Goal: Transaction & Acquisition: Purchase product/service

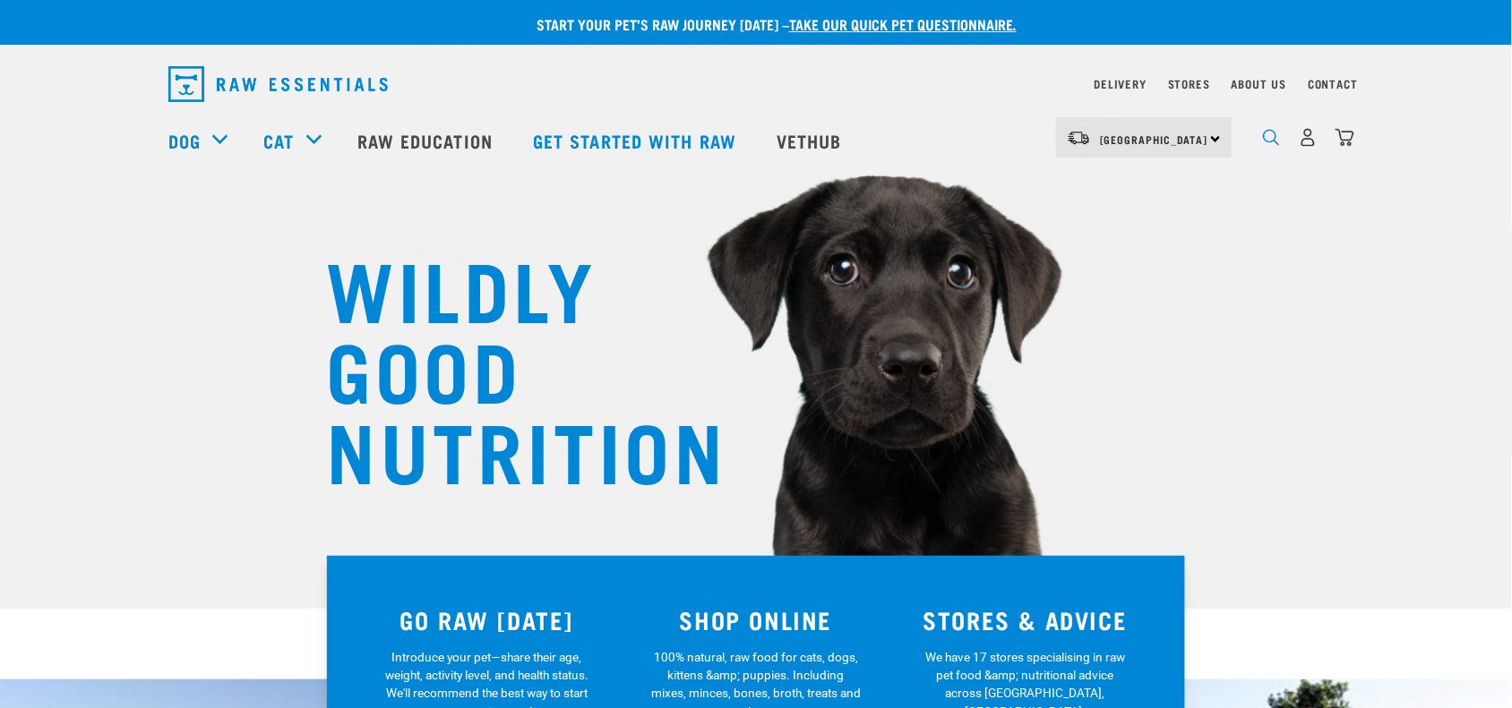
click at [1279, 142] on img "dropdown navigation" at bounding box center [1271, 137] width 17 height 17
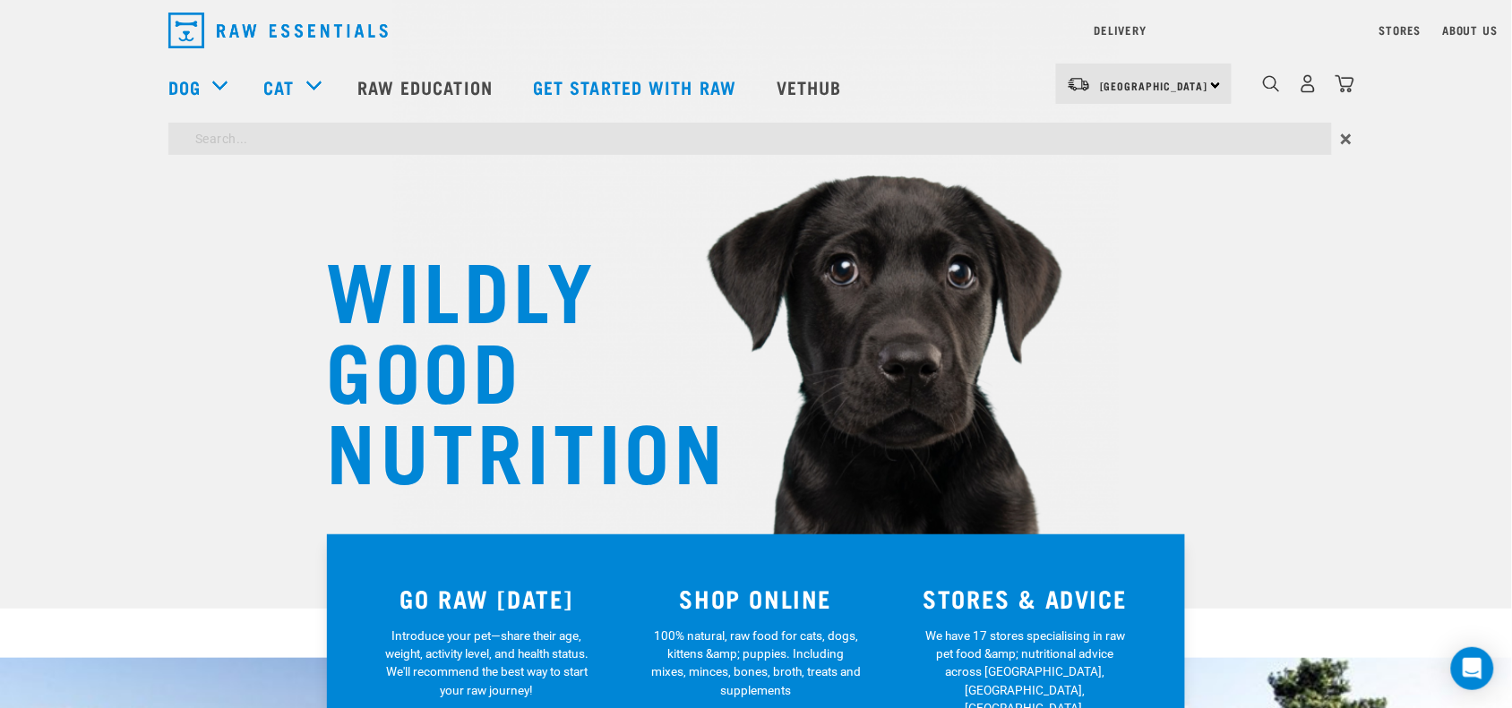
click at [537, 283] on h1 "WILDLY GOOD NUTRITION" at bounding box center [505, 367] width 358 height 242
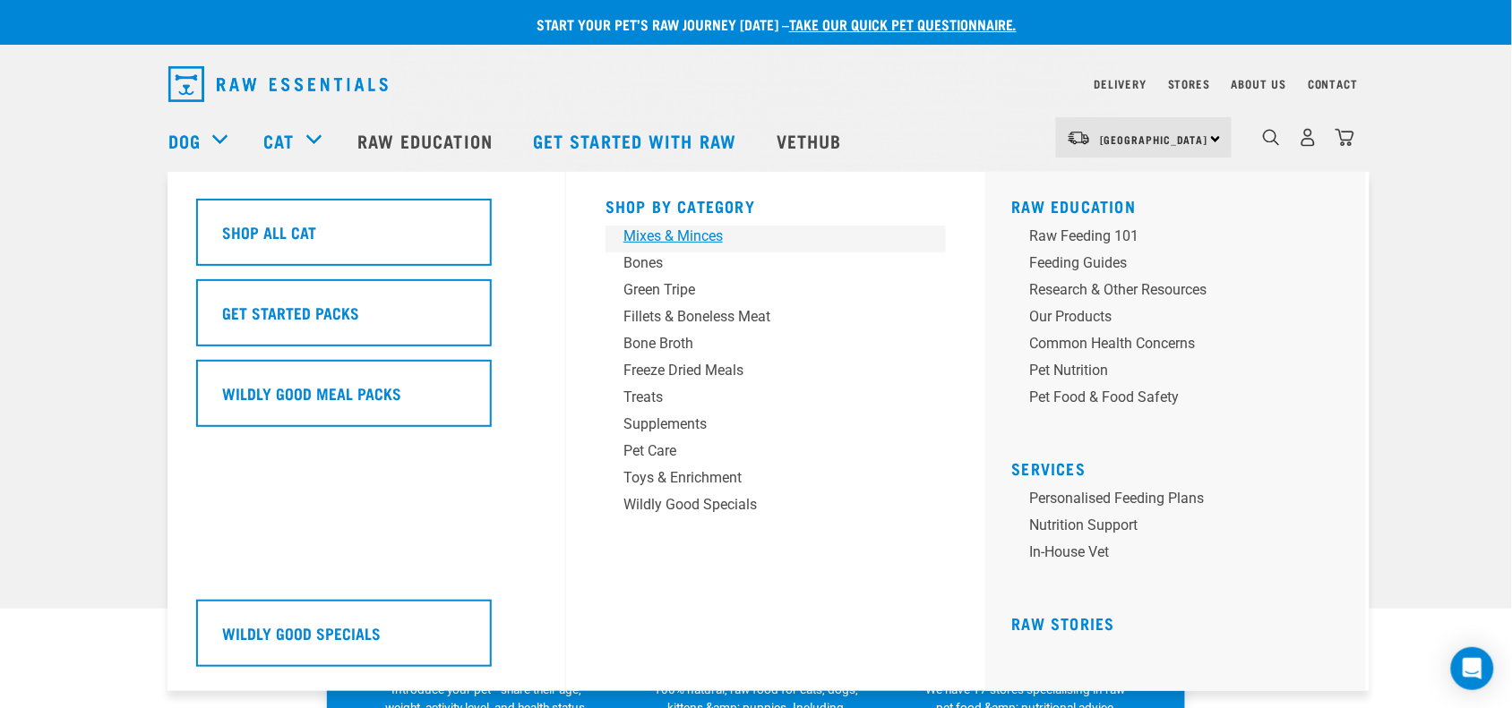
click at [688, 242] on div "Mixes & Minces" at bounding box center [762, 236] width 279 height 21
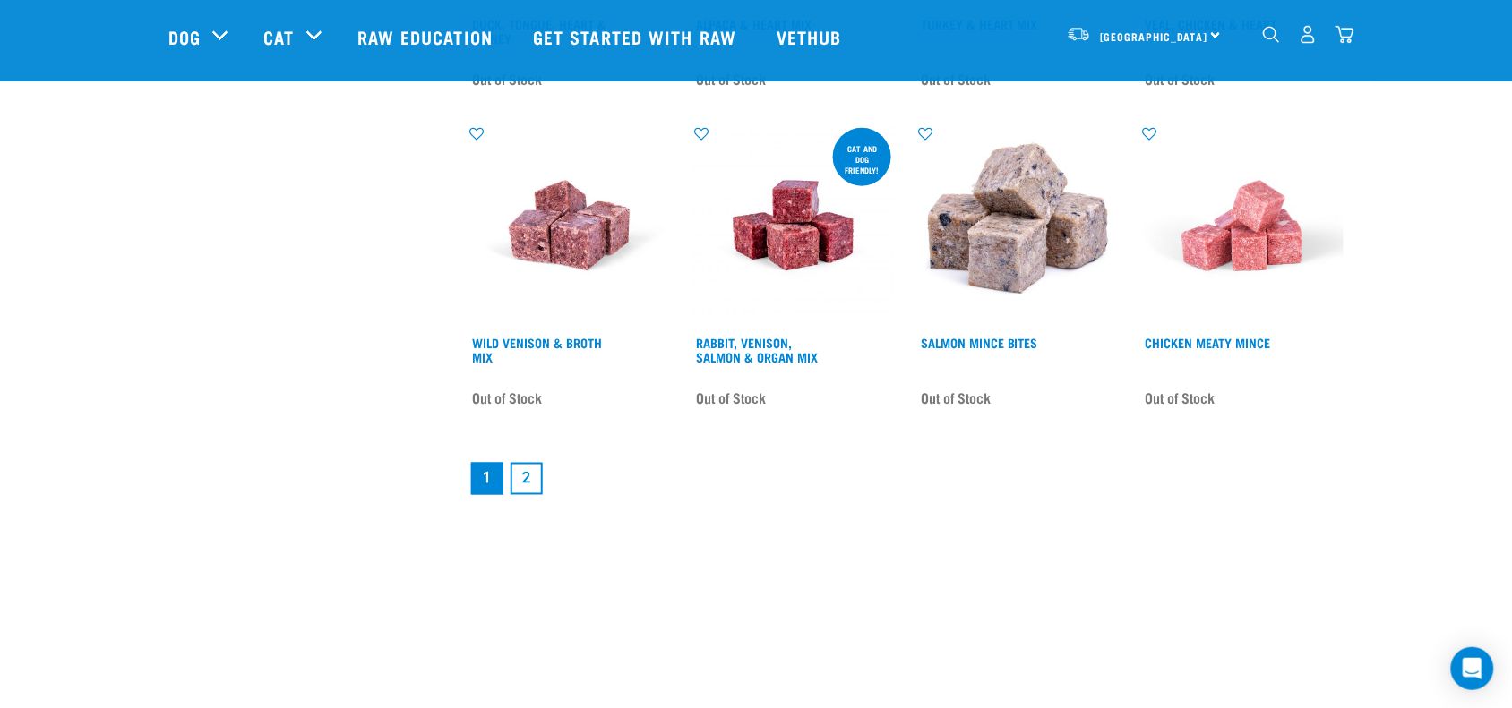
scroll to position [2575, 0]
click at [528, 471] on link "2" at bounding box center [527, 480] width 32 height 32
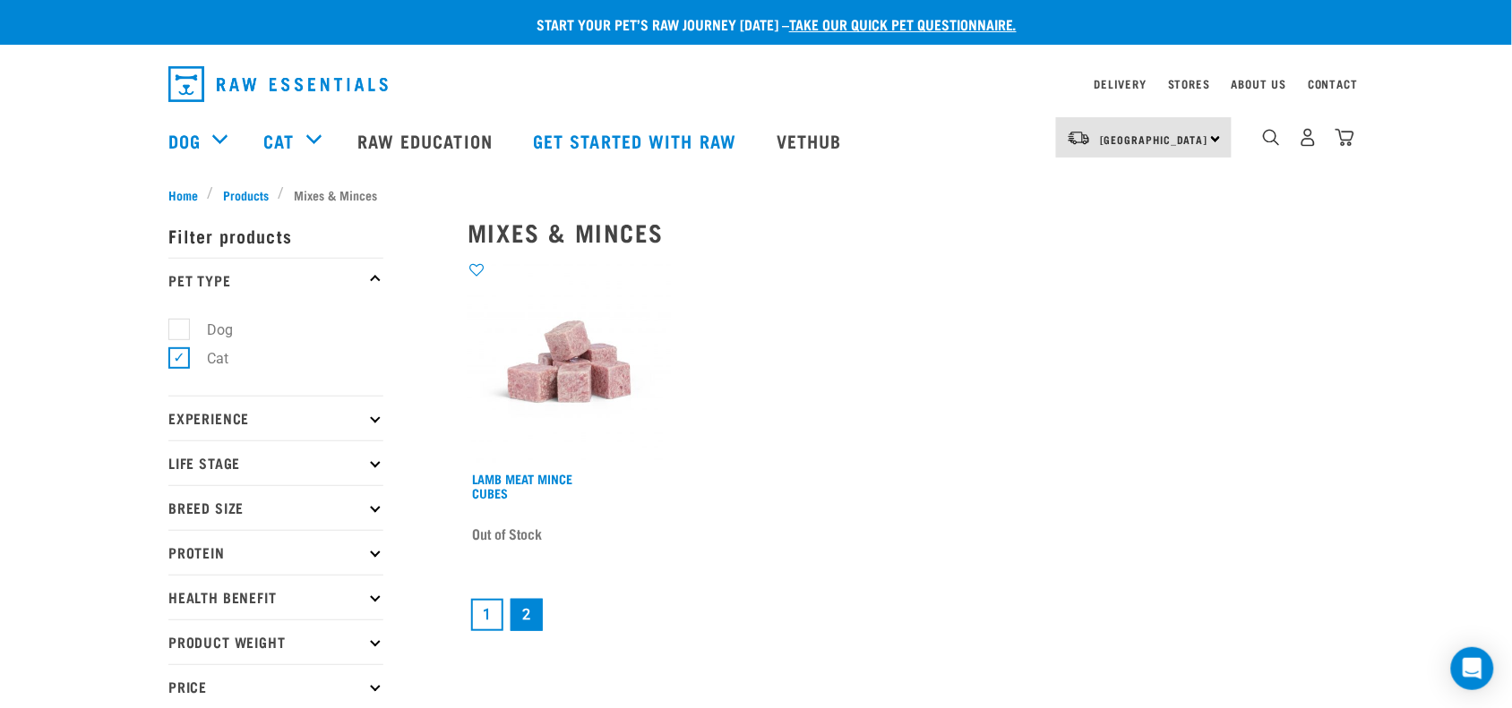
click at [503, 605] on li "1" at bounding box center [487, 615] width 39 height 39
click at [486, 616] on link "1" at bounding box center [487, 615] width 32 height 32
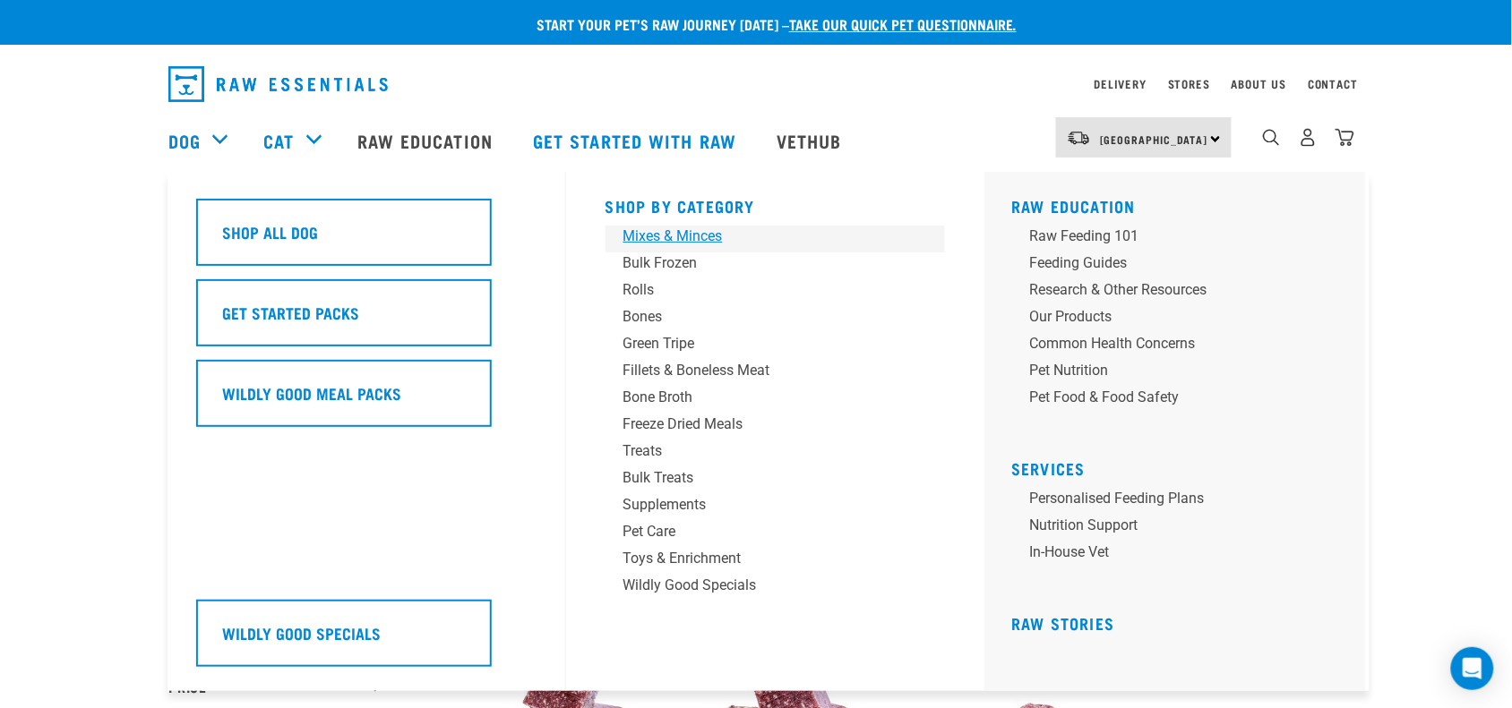
click at [655, 244] on div "Mixes & Minces" at bounding box center [762, 236] width 279 height 21
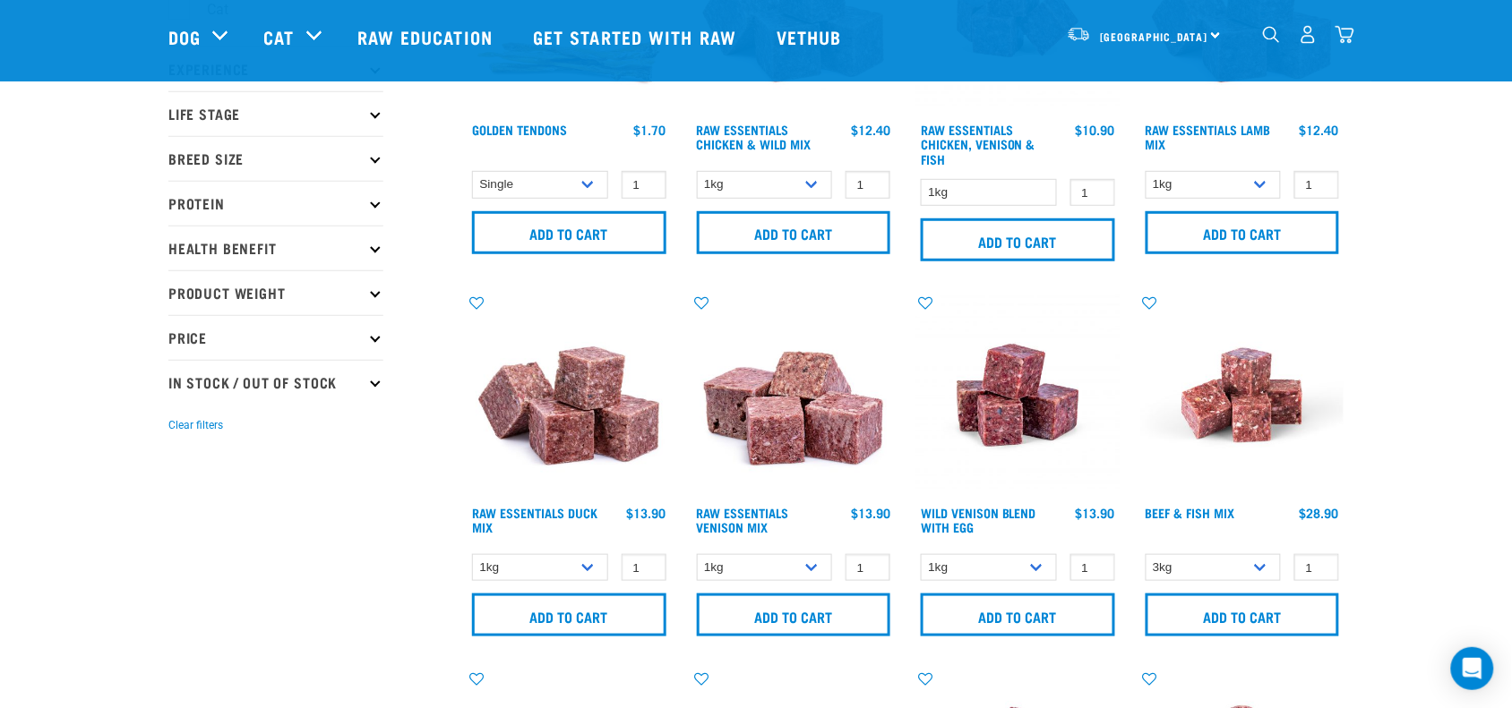
scroll to position [224, 0]
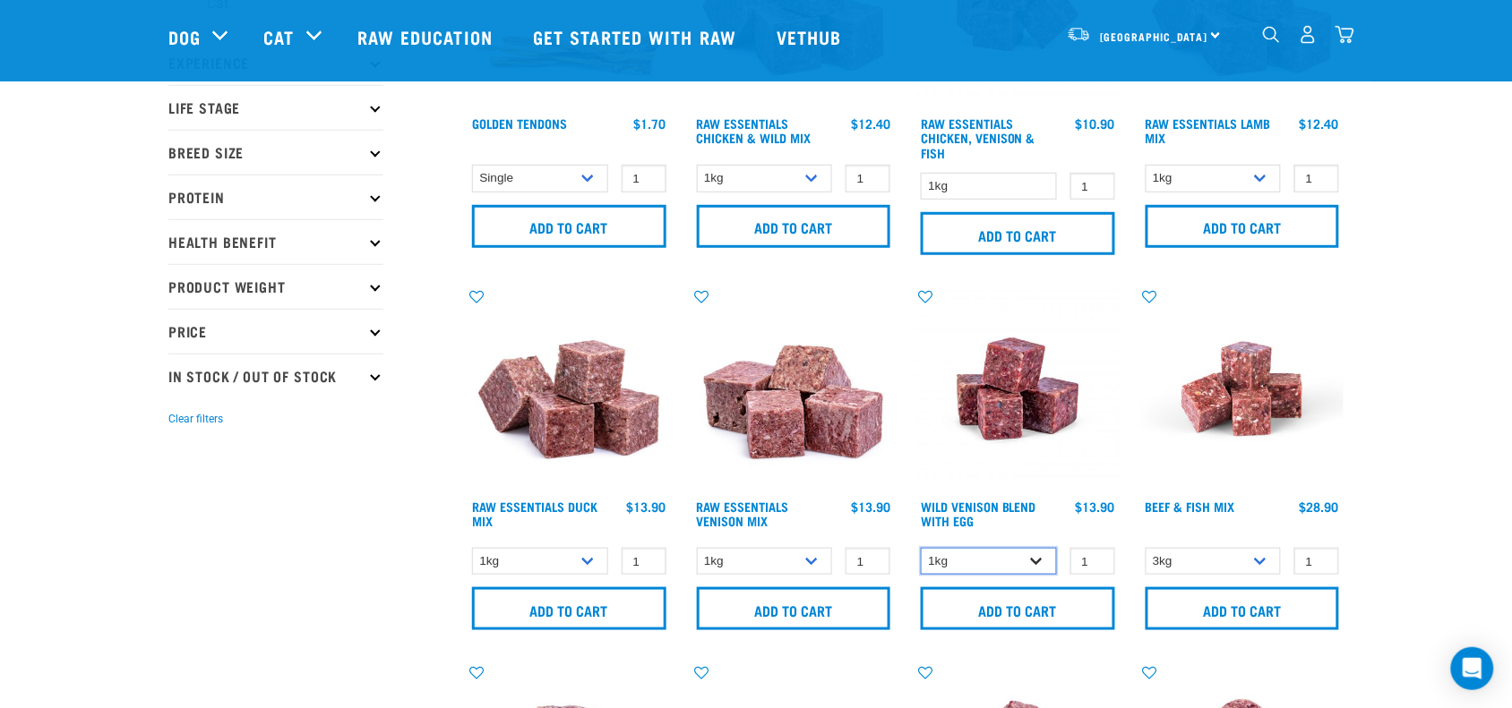
click at [1034, 552] on select "1kg 3kg Bulk (10kg)" at bounding box center [989, 562] width 136 height 28
select select "50722"
click at [921, 548] on select "1kg 3kg Bulk (10kg)" at bounding box center [989, 562] width 136 height 28
